Goal: Task Accomplishment & Management: Use online tool/utility

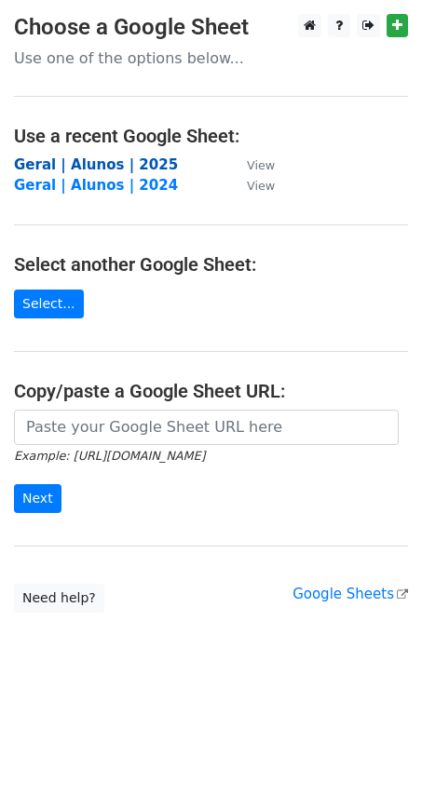
click at [75, 163] on strong "Geral | Alunos | 2025" at bounding box center [96, 164] width 164 height 17
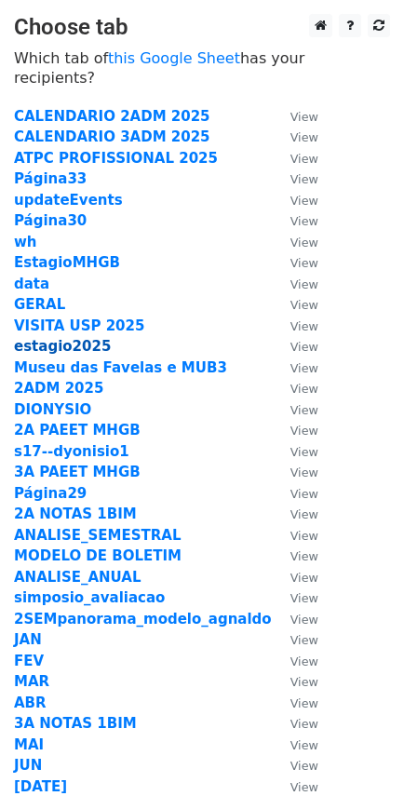
click at [81, 338] on strong "estagio2025" at bounding box center [62, 346] width 97 height 17
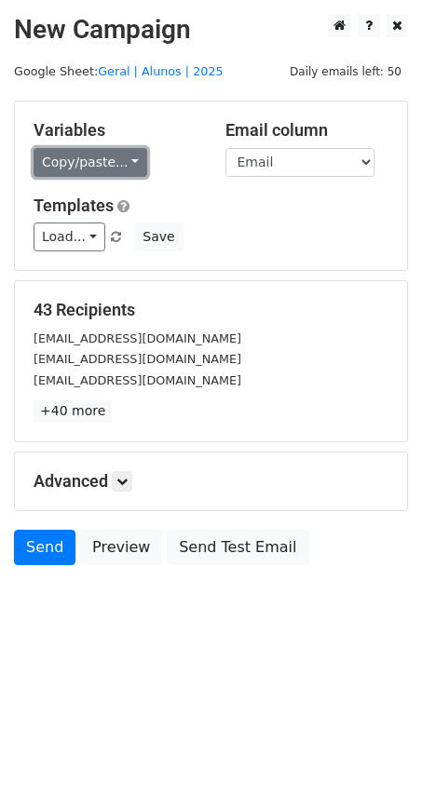
click at [120, 156] on link "Copy/paste..." at bounding box center [91, 162] width 114 height 29
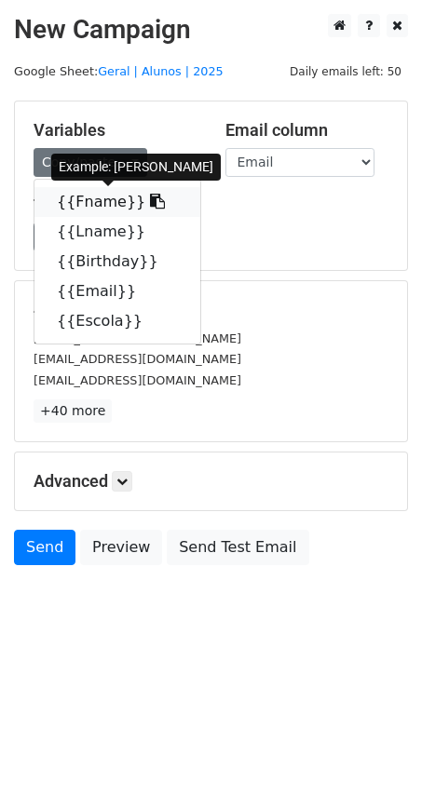
click at [144, 201] on link "{{Fname}}" at bounding box center [117, 202] width 166 height 30
